Goal: Task Accomplishment & Management: Complete application form

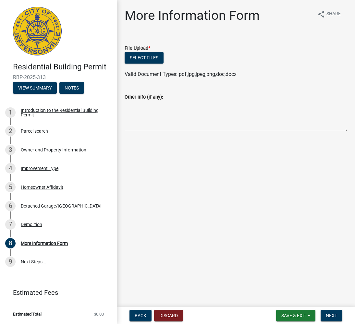
click at [195, 200] on main "More Information Form share Share File Upload * Select files Valid Document Typ…" at bounding box center [236, 152] width 238 height 304
click at [153, 127] on textarea "Other info (if any):" at bounding box center [235, 116] width 222 height 30
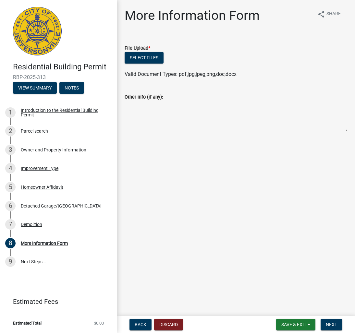
click at [151, 120] on textarea "Other info (if any):" at bounding box center [235, 116] width 222 height 30
type textarea "yes I am going to remove the existing garage"
click at [140, 58] on button "Select files" at bounding box center [143, 58] width 39 height 12
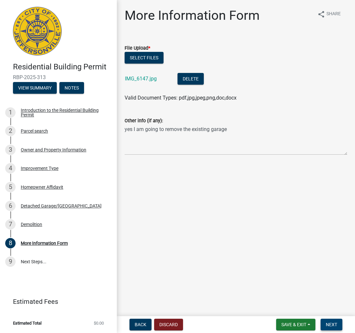
click at [329, 322] on span "Next" at bounding box center [331, 324] width 11 height 5
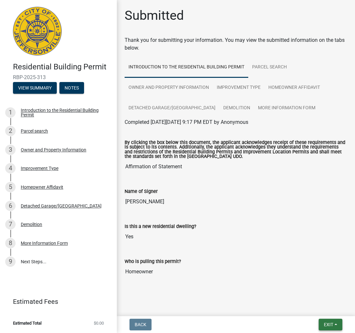
click at [327, 325] on span "Exit" at bounding box center [328, 324] width 9 height 5
click at [304, 294] on button "Save" at bounding box center [316, 292] width 52 height 16
click at [329, 323] on span "Exit" at bounding box center [328, 324] width 9 height 5
click at [250, 289] on div at bounding box center [235, 287] width 222 height 8
click at [325, 323] on span "Exit" at bounding box center [328, 324] width 9 height 5
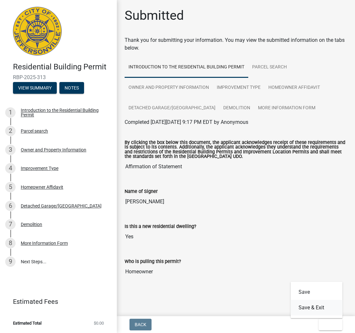
click at [311, 311] on button "Save & Exit" at bounding box center [316, 308] width 52 height 16
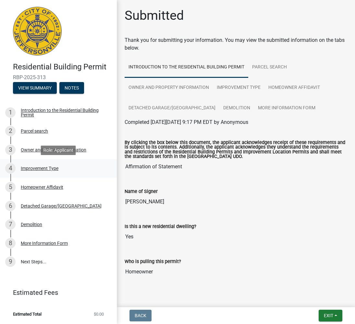
click at [37, 168] on div "Improvement Type" at bounding box center [40, 168] width 38 height 5
